Goal: Navigation & Orientation: Find specific page/section

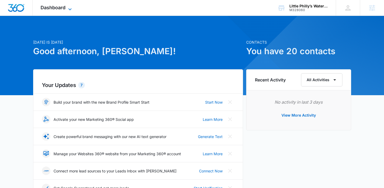
click at [62, 9] on span "Dashboard" at bounding box center [53, 8] width 25 height 6
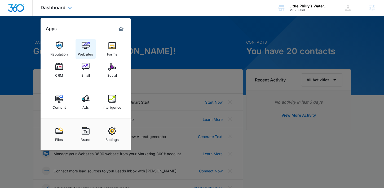
click at [85, 43] on img at bounding box center [86, 46] width 8 height 8
